Goal: Task Accomplishment & Management: Use online tool/utility

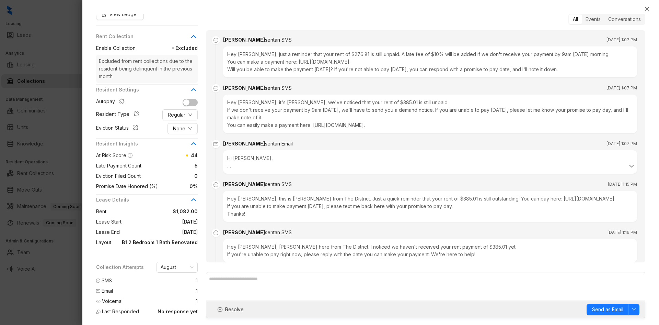
click at [643, 9] on div "[PERSON_NAME] Current Resident [PHONE_NUMBER] [EMAIL_ADDRESS][DOMAIN_NAME] Comm…" at bounding box center [370, 166] width 577 height 318
click at [648, 10] on icon "close" at bounding box center [647, 9] width 4 height 4
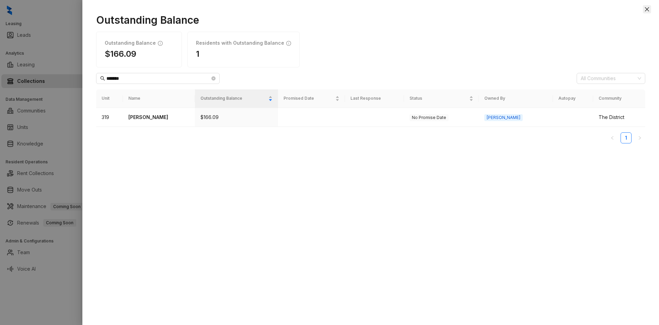
click at [646, 8] on icon "close" at bounding box center [647, 9] width 4 height 4
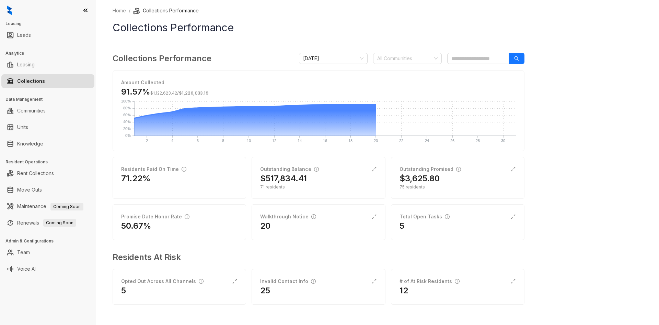
click at [44, 90] on div "Leasing Leads Analytics Leasing Collections Data Management Communities Units K…" at bounding box center [48, 162] width 96 height 325
click at [45, 87] on link "Collections" at bounding box center [31, 81] width 28 height 14
click at [321, 220] on div "Walkthrough Notice" at bounding box center [318, 217] width 116 height 8
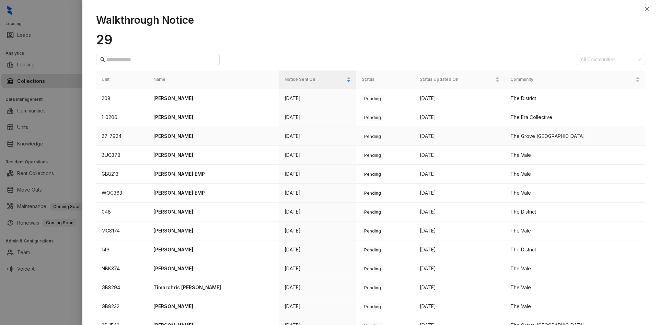
click at [186, 134] on p "[PERSON_NAME]" at bounding box center [214, 136] width 120 height 8
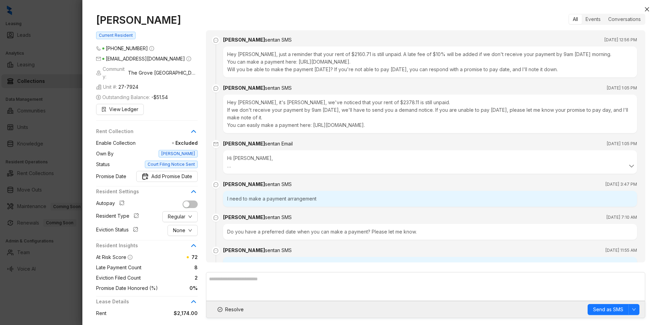
scroll to position [1365, 0]
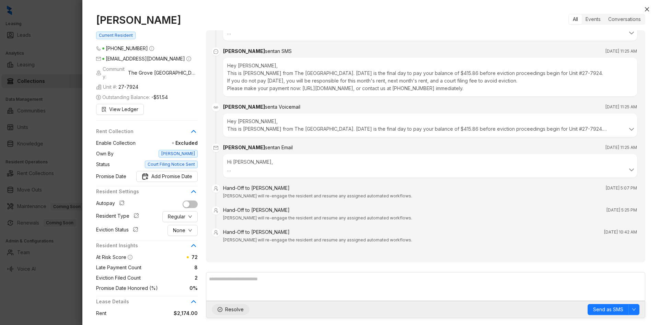
click at [228, 308] on span "Resolve" at bounding box center [234, 309] width 19 height 8
click at [647, 9] on icon "close" at bounding box center [647, 9] width 5 height 5
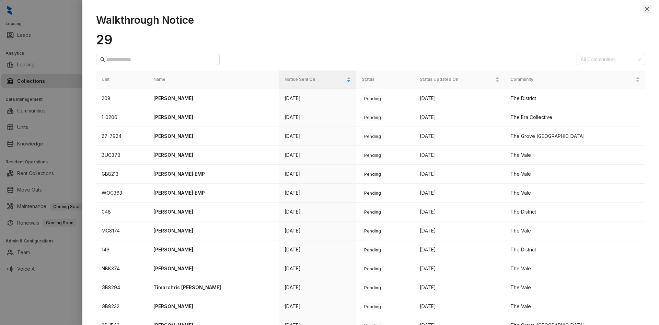
click at [651, 8] on button "Close" at bounding box center [647, 9] width 8 height 8
